Goal: Communication & Community: Participate in discussion

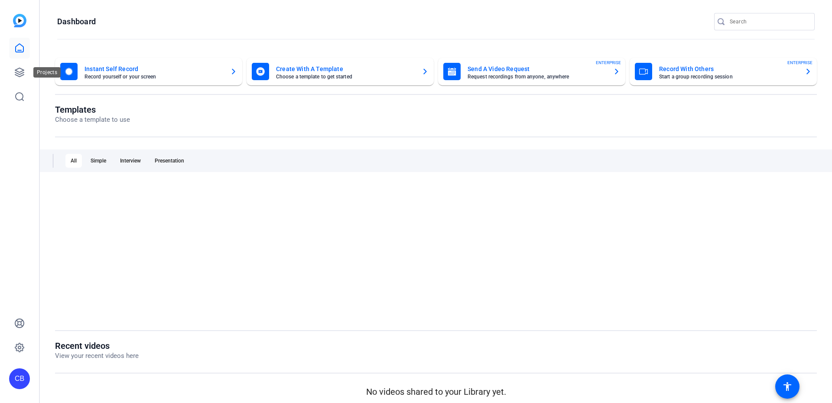
click at [7, 80] on div "CB" at bounding box center [19, 201] width 39 height 403
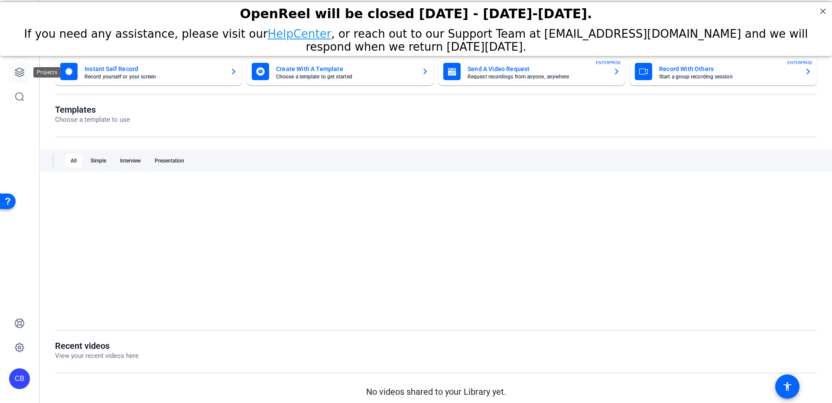
click at [19, 74] on icon at bounding box center [19, 72] width 9 height 9
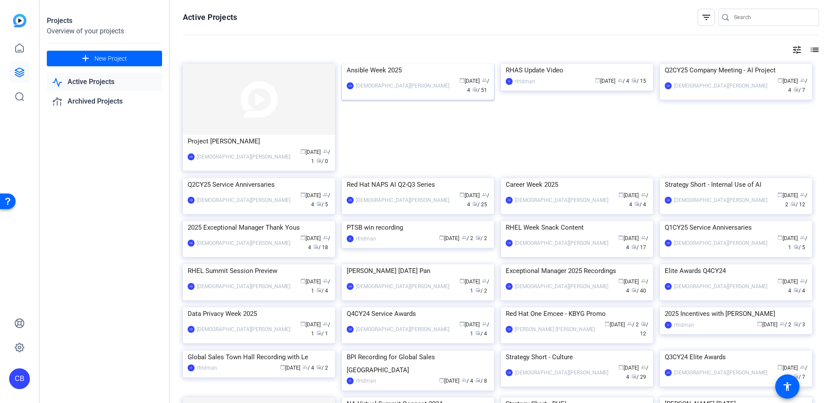
click at [406, 64] on img at bounding box center [418, 64] width 152 height 0
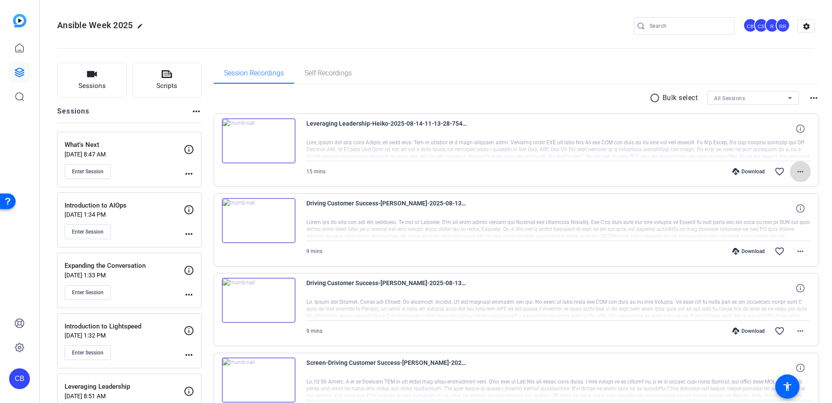
click at [795, 167] on mat-icon "more_horiz" at bounding box center [800, 171] width 10 height 10
click at [792, 167] on div at bounding box center [416, 201] width 832 height 403
click at [266, 143] on img at bounding box center [259, 140] width 74 height 45
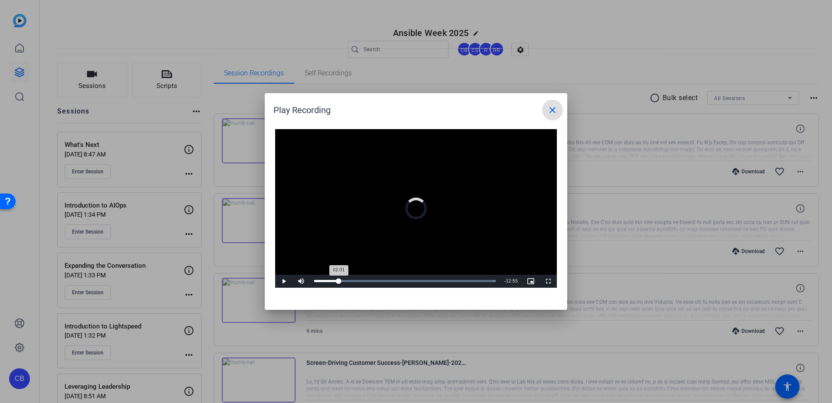
click at [339, 282] on div "Loaded : 100.00% 02:01 02:01" at bounding box center [405, 281] width 190 height 13
click at [370, 279] on div "Loaded : 100.00% 04:38 04:38" at bounding box center [405, 281] width 190 height 13
click at [396, 279] on div "Loaded : 100.00% 06:46 06:46" at bounding box center [406, 281] width 193 height 13
click at [419, 282] on div "Loaded : 100.00% 08:24 06:47" at bounding box center [406, 281] width 193 height 13
click at [449, 276] on div "Loaded : 100.00% 10:43 08:33" at bounding box center [406, 281] width 193 height 13
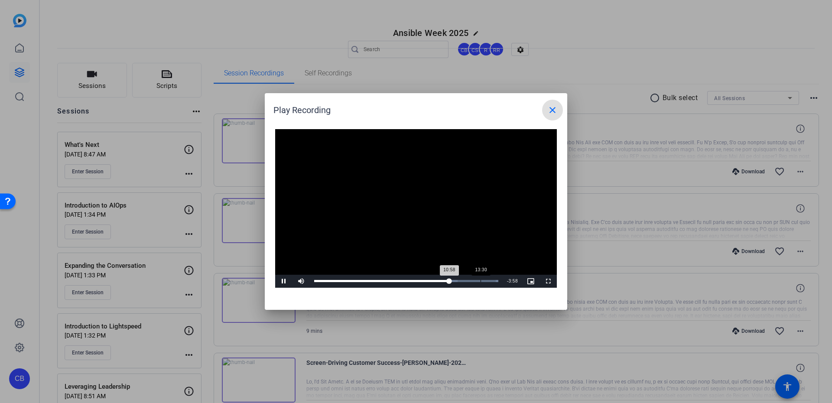
click at [480, 276] on div "Loaded : 100.00% 13:30 10:58" at bounding box center [406, 281] width 193 height 13
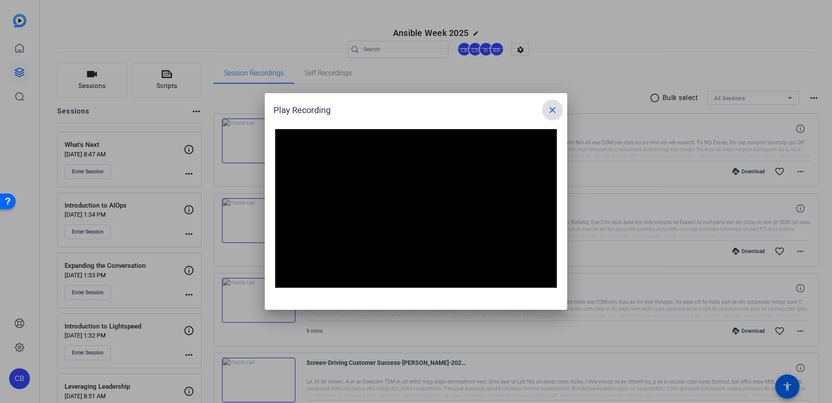
click at [551, 108] on mat-icon "close" at bounding box center [552, 110] width 10 height 10
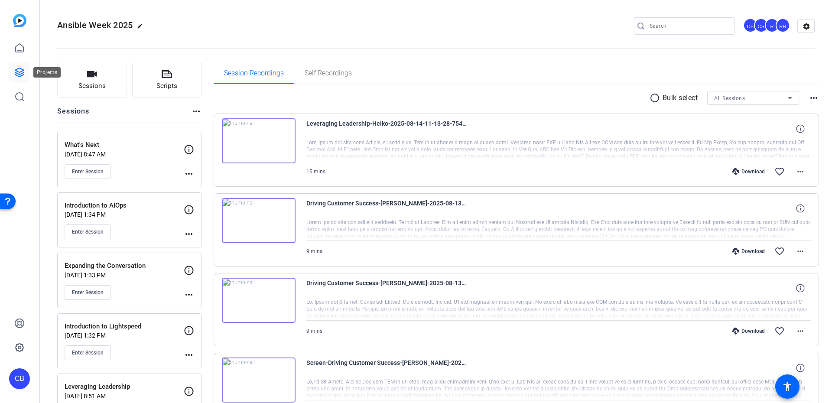
click at [16, 71] on icon at bounding box center [19, 72] width 9 height 9
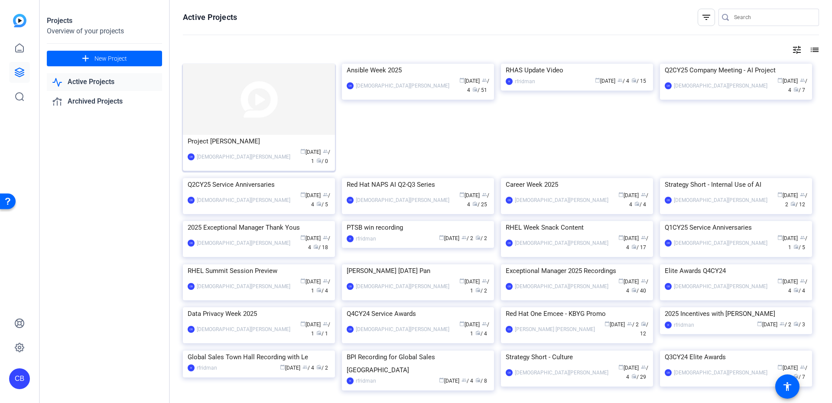
click at [238, 115] on img at bounding box center [259, 99] width 152 height 71
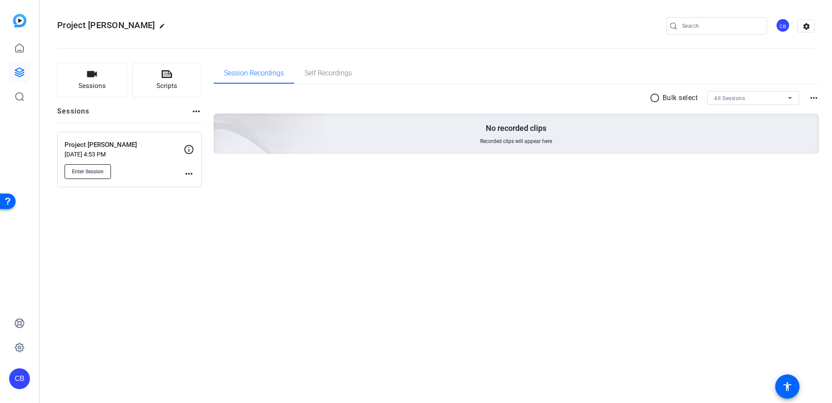
click at [102, 172] on span "Enter Session" at bounding box center [88, 171] width 32 height 7
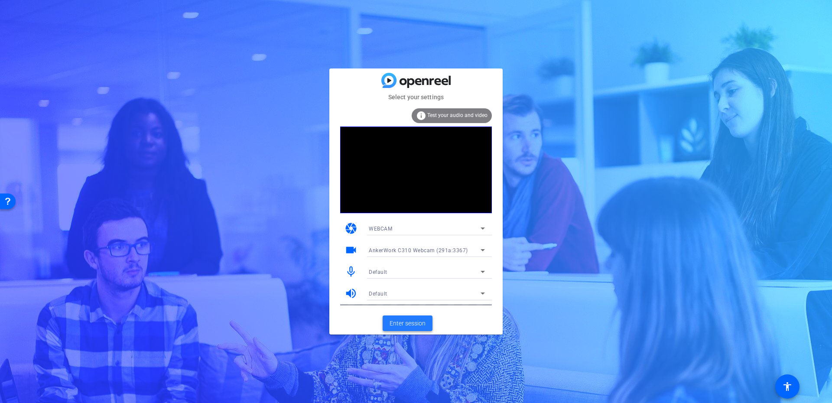
click at [418, 324] on span "Enter session" at bounding box center [407, 323] width 36 height 9
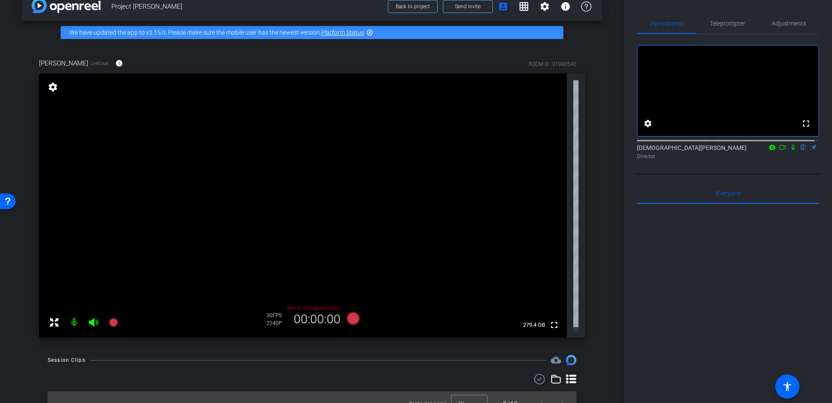
scroll to position [25, 0]
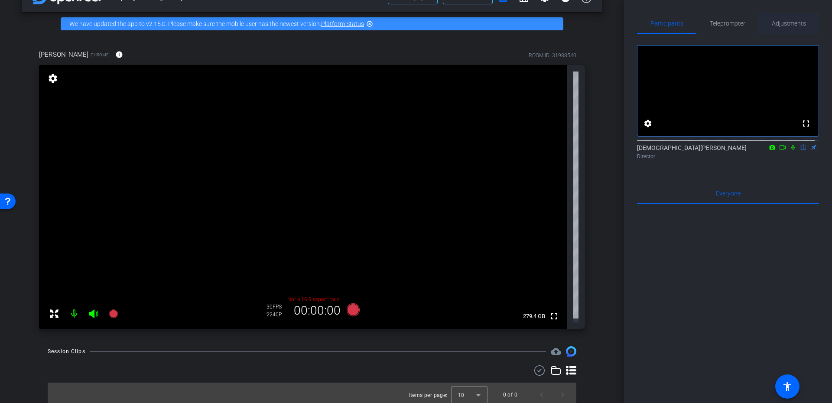
click at [767, 29] on div "Adjustments" at bounding box center [788, 23] width 61 height 21
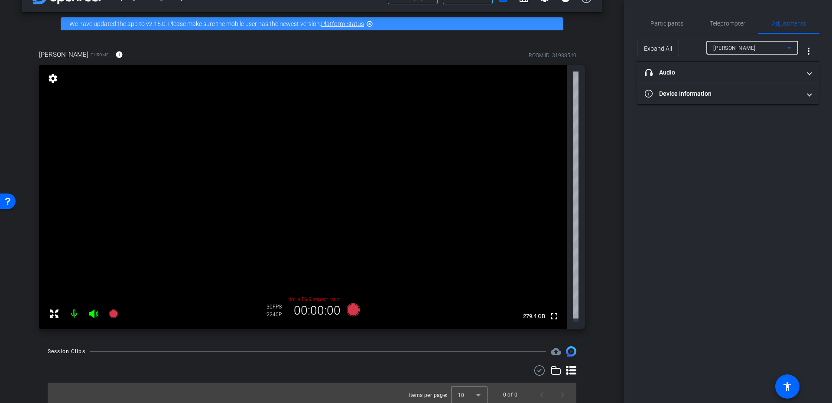
click at [728, 48] on span "Cheryl Coleman" at bounding box center [734, 48] width 42 height 6
click at [723, 45] on div at bounding box center [416, 201] width 832 height 403
click at [683, 63] on mat-expansion-panel-header "headphone icon Audio" at bounding box center [728, 72] width 182 height 21
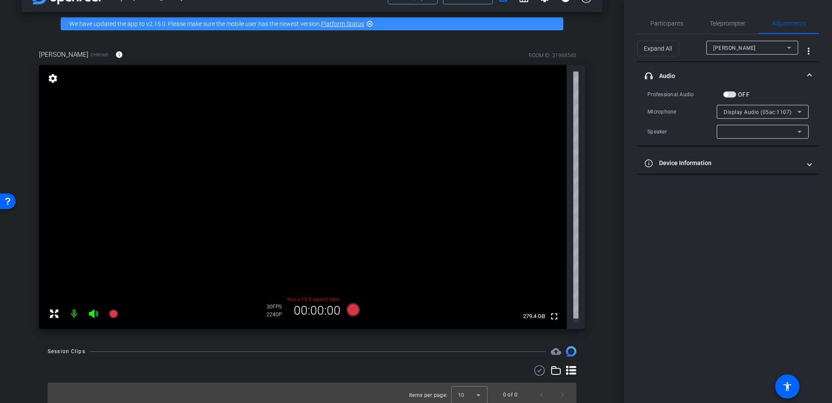
click at [688, 70] on mat-expansion-panel-header "headphone icon Audio" at bounding box center [728, 76] width 182 height 28
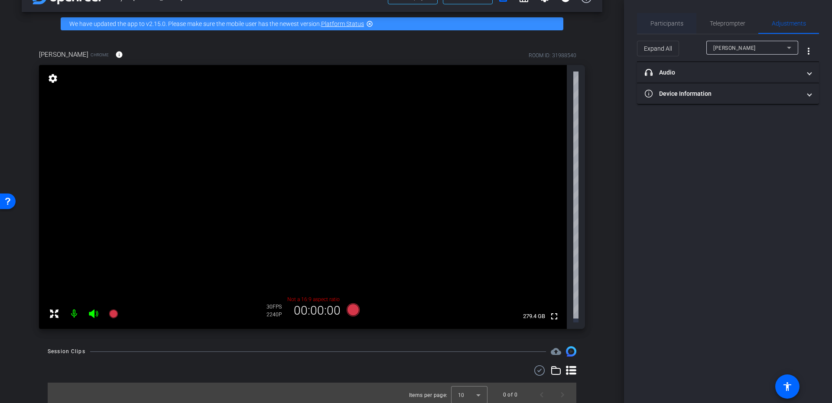
click at [668, 18] on span "Participants" at bounding box center [666, 23] width 33 height 21
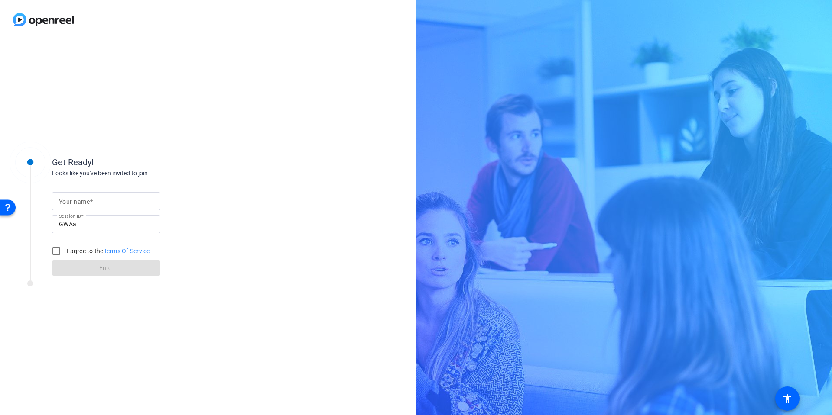
click at [123, 213] on div at bounding box center [106, 216] width 108 height 10
click at [123, 202] on input "Your name" at bounding box center [106, 201] width 94 height 10
type input "[DEMOGRAPHIC_DATA][PERSON_NAME]"
click at [68, 242] on div at bounding box center [106, 239] width 108 height 10
click at [53, 252] on input "I agree to the Terms Of Service" at bounding box center [56, 251] width 17 height 17
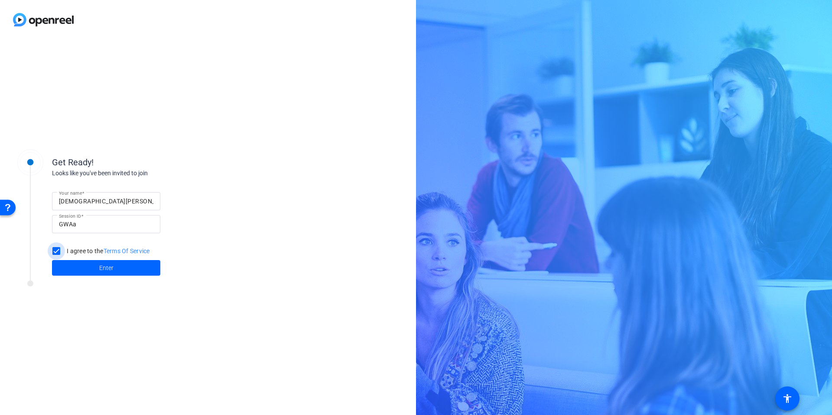
click at [61, 249] on input "I agree to the Terms Of Service" at bounding box center [56, 251] width 17 height 17
click at [60, 249] on input "I agree to the Terms Of Service" at bounding box center [56, 251] width 17 height 17
checkbox input "true"
click at [120, 270] on span at bounding box center [106, 268] width 108 height 21
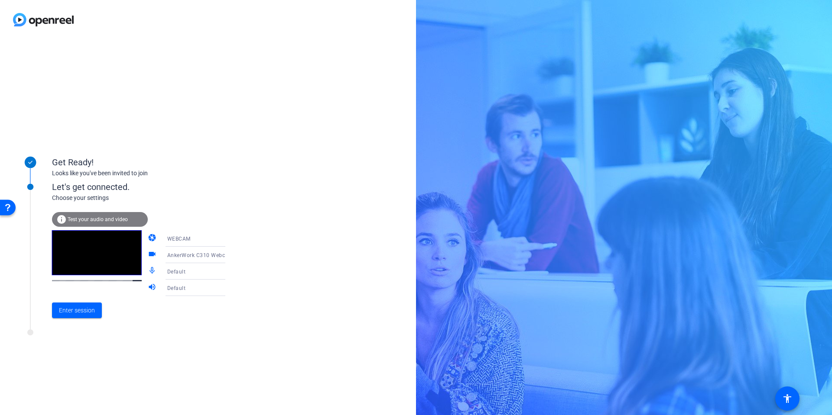
click at [169, 270] on span "Default" at bounding box center [176, 272] width 19 height 6
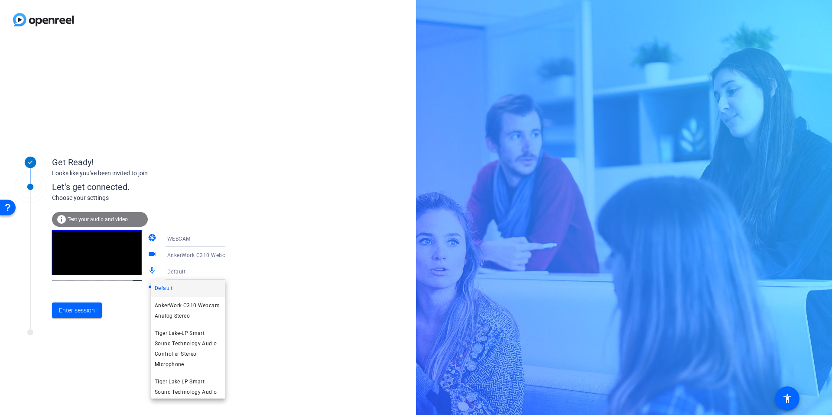
click at [169, 270] on div at bounding box center [416, 207] width 832 height 415
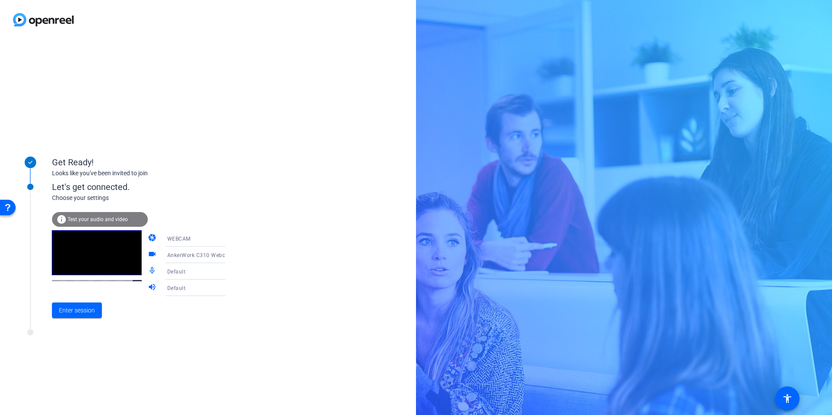
click at [246, 81] on div "Get Ready! Looks like you've been invited to join Let's get connected. Choose y…" at bounding box center [208, 227] width 416 height 376
